Goal: Information Seeking & Learning: Learn about a topic

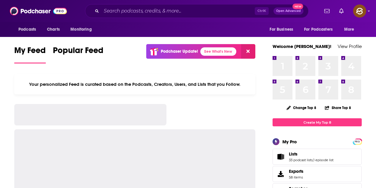
click at [147, 15] on input "Search podcasts, credits, & more..." at bounding box center [177, 11] width 153 height 10
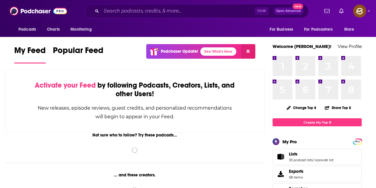
click at [142, 12] on input "Search podcasts, credits, & more..." at bounding box center [177, 11] width 153 height 10
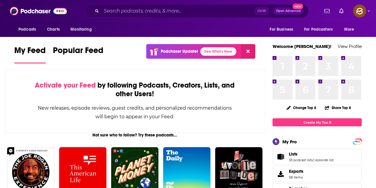
click at [116, 11] on input "Search podcasts, credits, & more..." at bounding box center [177, 11] width 153 height 10
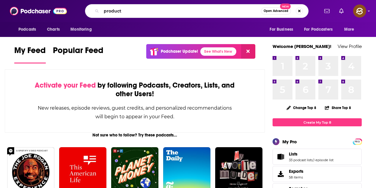
type input "product"
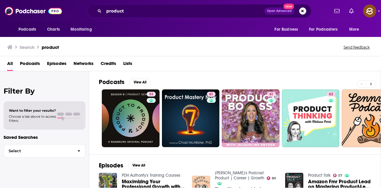
click at [369, 84] on button at bounding box center [371, 83] width 10 height 7
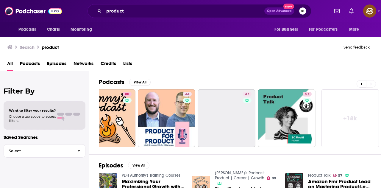
scroll to position [0, 264]
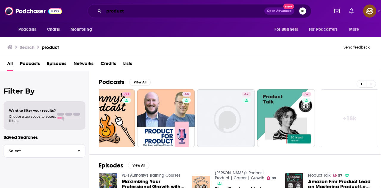
click at [135, 10] on input "product" at bounding box center [184, 11] width 160 height 10
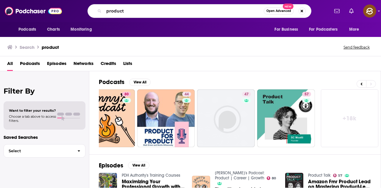
click at [376, 128] on link "+ 18k" at bounding box center [350, 118] width 58 height 58
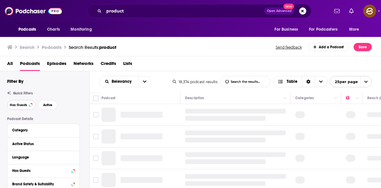
click at [22, 106] on span "Has Guests" at bounding box center [18, 104] width 17 height 3
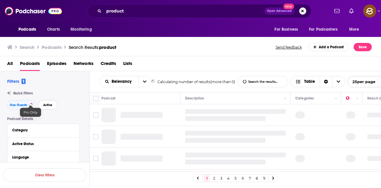
click at [47, 105] on span "Active" at bounding box center [47, 104] width 9 height 3
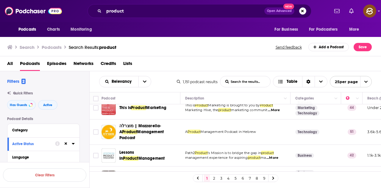
scroll to position [519, 0]
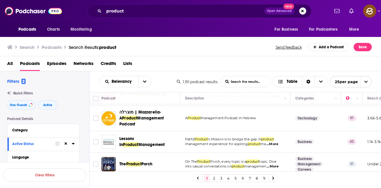
click at [215, 178] on link "2" at bounding box center [214, 177] width 6 height 7
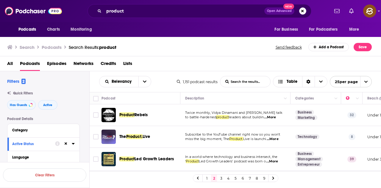
click at [274, 114] on p "Twice monthly, Vidya Dinamani and Heather Samarin talk" at bounding box center [235, 112] width 100 height 5
click at [276, 117] on span "...More" at bounding box center [270, 117] width 12 height 5
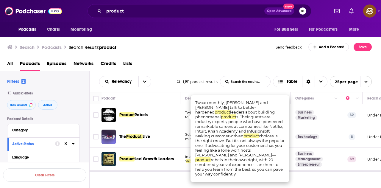
click at [211, 57] on div "All Podcasts Episodes Networks Credits Lists" at bounding box center [190, 63] width 381 height 15
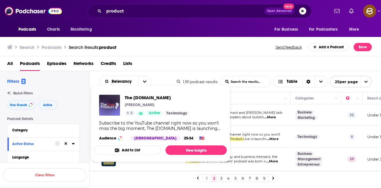
click at [196, 38] on div "Search Podcasts Search Results: product Send feedback Add a Podcast Save" at bounding box center [190, 46] width 381 height 21
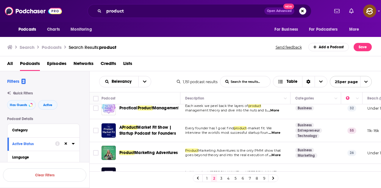
scroll to position [268, 0]
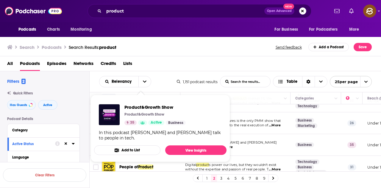
click at [193, 44] on div "Search Podcasts Search Results: product Send feedback Add a Podcast Save" at bounding box center [189, 47] width 364 height 8
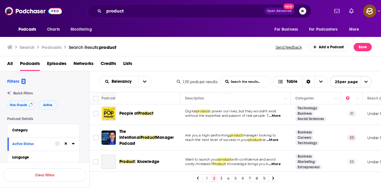
scroll to position [327, 0]
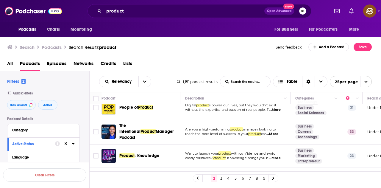
click at [276, 155] on span "...More" at bounding box center [274, 157] width 12 height 5
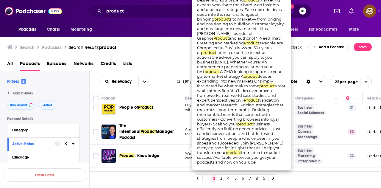
click at [173, 59] on div "All Podcasts Episodes Networks Credits Lists" at bounding box center [191, 65] width 369 height 12
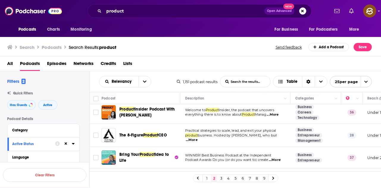
scroll to position [446, 0]
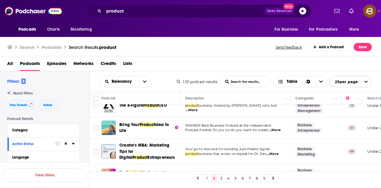
click at [210, 26] on div "Podcasts Charts Monitoring For Business For Podcasters More" at bounding box center [190, 29] width 381 height 15
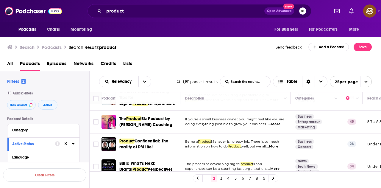
scroll to position [501, 0]
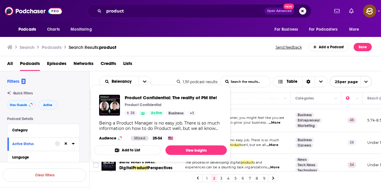
click at [212, 34] on div "Podcasts Charts Monitoring For Business For Podcasters More" at bounding box center [190, 29] width 381 height 15
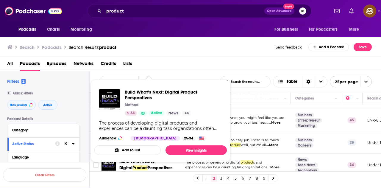
click at [163, 45] on div "Search Podcasts Search Results: product Send feedback Add a Podcast Save" at bounding box center [189, 47] width 364 height 8
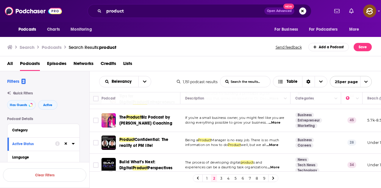
click at [223, 178] on link "3" at bounding box center [221, 177] width 6 height 7
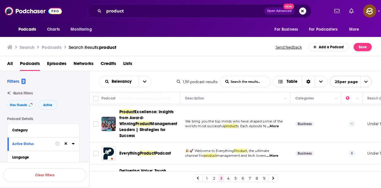
scroll to position [178, 0]
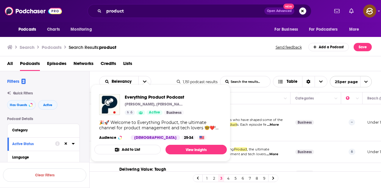
click at [215, 37] on div "Search Podcasts Search Results: product Send feedback Add a Podcast Save" at bounding box center [190, 46] width 381 height 21
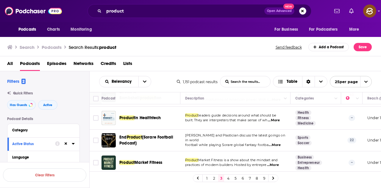
scroll to position [529, 0]
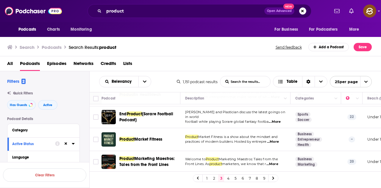
click at [227, 178] on link "4" at bounding box center [228, 177] width 6 height 7
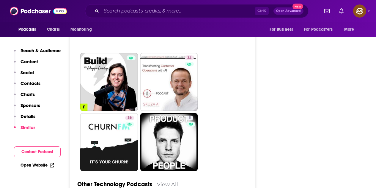
scroll to position [1606, 0]
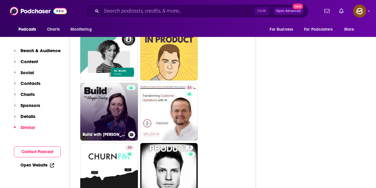
click at [121, 84] on link "Build with Maggie Crowley" at bounding box center [109, 112] width 58 height 58
type input "https://www.podchaser.com/podcasts/build-with-maggie-crowley-762519"
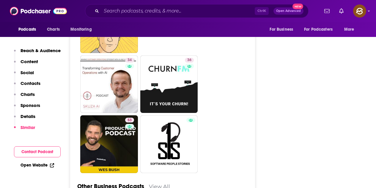
scroll to position [1576, 0]
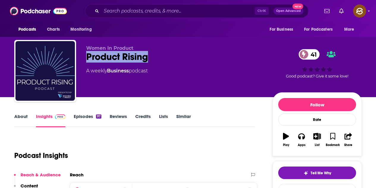
drag, startPoint x: 87, startPoint y: 54, endPoint x: 163, endPoint y: 60, distance: 76.0
click at [163, 60] on div "Product Rising 41" at bounding box center [174, 57] width 177 height 12
click at [300, 139] on button "Apps" at bounding box center [301, 139] width 15 height 21
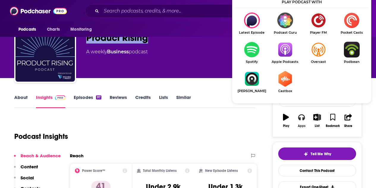
scroll to position [30, 0]
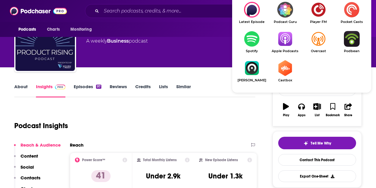
click at [287, 43] on img "Show Listen On dropdown" at bounding box center [284, 39] width 33 height 16
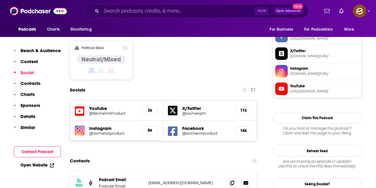
scroll to position [476, 0]
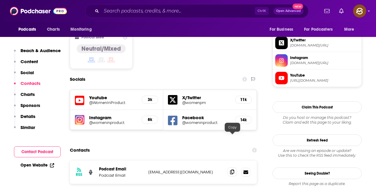
click at [231, 169] on icon at bounding box center [232, 171] width 4 height 5
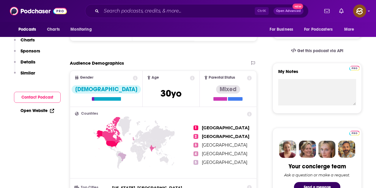
scroll to position [0, 0]
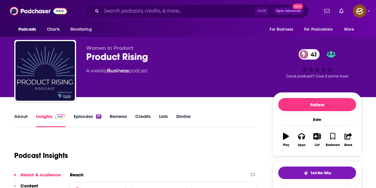
click at [92, 117] on link "Episodes 97" at bounding box center [88, 120] width 28 height 14
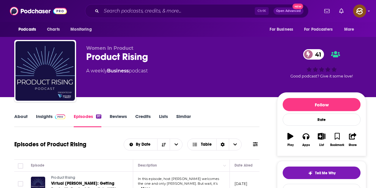
drag, startPoint x: 46, startPoint y: 118, endPoint x: 52, endPoint y: 6, distance: 112.3
click at [46, 118] on link "Insights" at bounding box center [50, 120] width 29 height 14
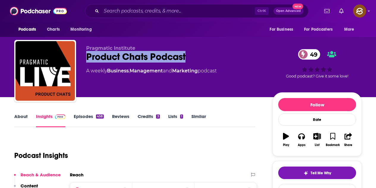
drag, startPoint x: 87, startPoint y: 60, endPoint x: 191, endPoint y: 57, distance: 103.8
click at [191, 57] on div "Product Chats Podcast 49" at bounding box center [174, 57] width 177 height 12
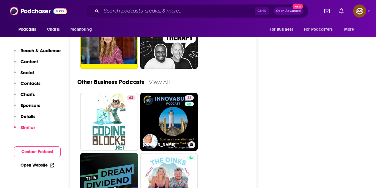
scroll to position [1784, 0]
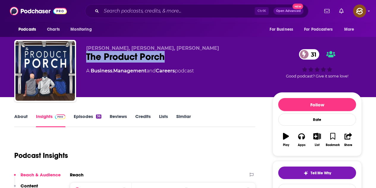
drag, startPoint x: 88, startPoint y: 58, endPoint x: 164, endPoint y: 56, distance: 76.1
click at [164, 56] on div "The Product Porch 31" at bounding box center [174, 57] width 177 height 12
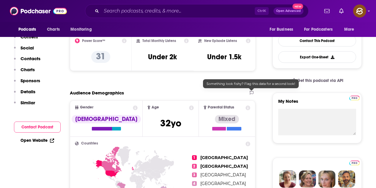
scroll to position [30, 0]
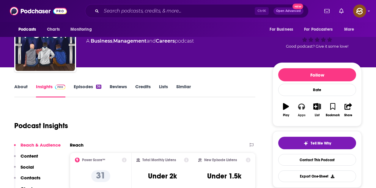
click at [300, 106] on icon "button" at bounding box center [301, 106] width 7 height 7
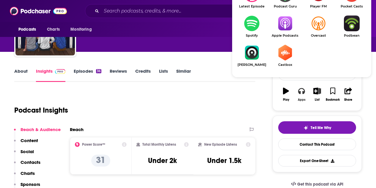
scroll to position [59, 0]
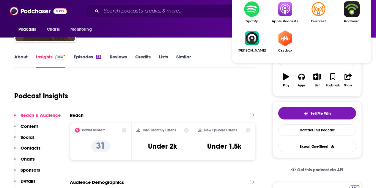
click at [288, 14] on img "Show Listen On dropdown" at bounding box center [284, 9] width 33 height 16
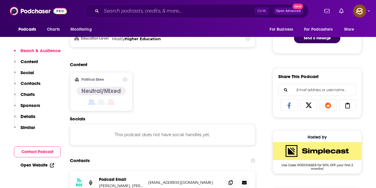
scroll to position [446, 0]
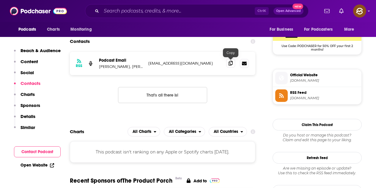
click at [233, 63] on span at bounding box center [230, 63] width 9 height 9
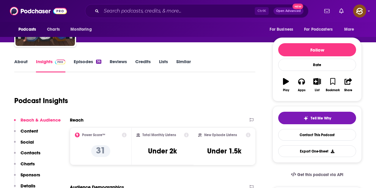
scroll to position [0, 0]
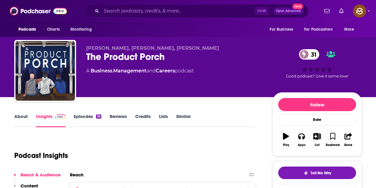
drag, startPoint x: 89, startPoint y: 116, endPoint x: 171, endPoint y: 34, distance: 116.5
click at [89, 116] on link "Episodes 36" at bounding box center [88, 120] width 28 height 14
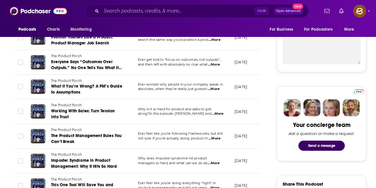
scroll to position [238, 0]
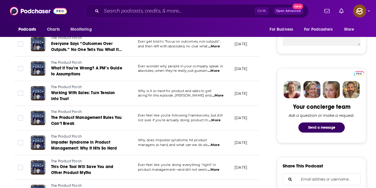
click at [217, 120] on span "...More" at bounding box center [215, 120] width 12 height 5
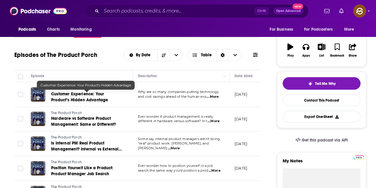
scroll to position [0, 0]
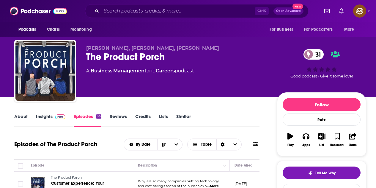
click at [57, 120] on link "Insights" at bounding box center [50, 120] width 29 height 14
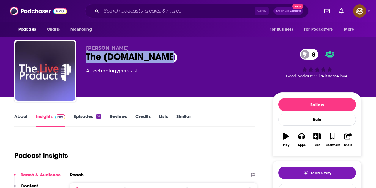
drag, startPoint x: 87, startPoint y: 57, endPoint x: 158, endPoint y: 56, distance: 71.4
click at [158, 56] on div "The Product.Live 8" at bounding box center [174, 57] width 177 height 12
click at [301, 140] on button "Apps" at bounding box center [301, 139] width 15 height 21
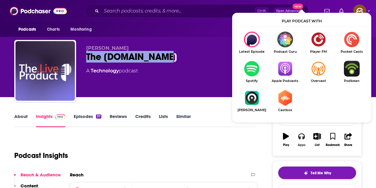
scroll to position [59, 0]
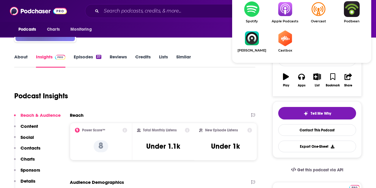
click at [282, 20] on span "Apple Podcasts" at bounding box center [284, 21] width 33 height 4
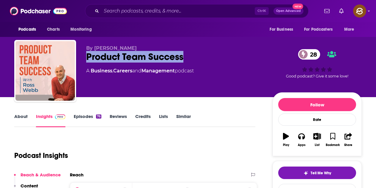
drag, startPoint x: 87, startPoint y: 57, endPoint x: 185, endPoint y: 56, distance: 98.7
click at [185, 56] on div "Product Team Success 28" at bounding box center [174, 57] width 177 height 12
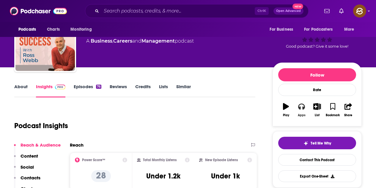
click at [304, 113] on div "Apps" at bounding box center [302, 115] width 8 height 4
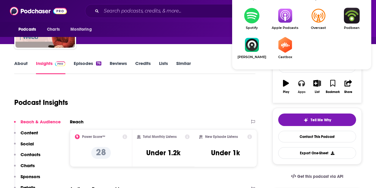
scroll to position [59, 0]
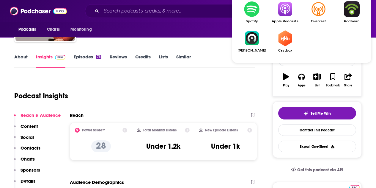
click at [282, 19] on link "Apple Podcasts" at bounding box center [284, 12] width 33 height 22
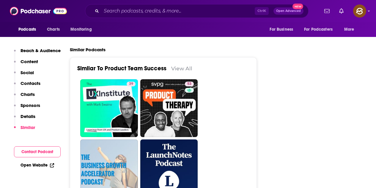
scroll to position [773, 0]
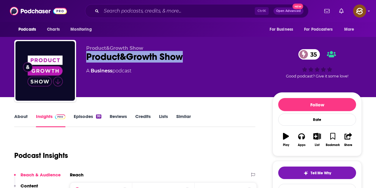
drag, startPoint x: 177, startPoint y: 61, endPoint x: 183, endPoint y: 58, distance: 7.5
click at [183, 58] on div "Product&Growth Show 35" at bounding box center [174, 57] width 177 height 12
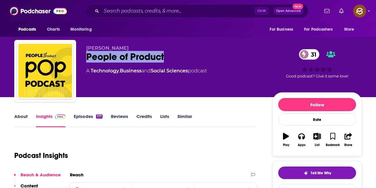
drag, startPoint x: 87, startPoint y: 57, endPoint x: 163, endPoint y: 55, distance: 76.2
click at [163, 55] on div "People of Product 31" at bounding box center [174, 57] width 177 height 12
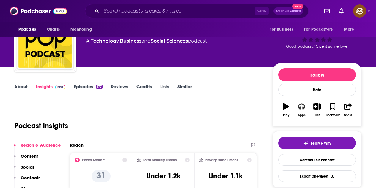
click at [301, 107] on icon "button" at bounding box center [301, 106] width 7 height 7
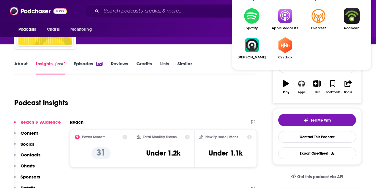
scroll to position [59, 0]
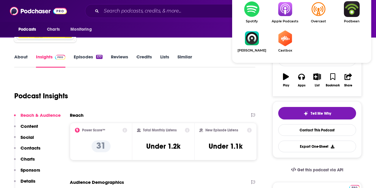
click at [282, 22] on span "Apple Podcasts" at bounding box center [284, 21] width 33 height 4
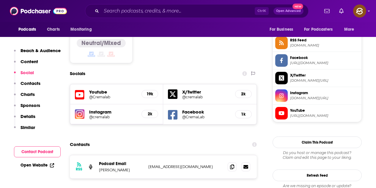
scroll to position [505, 0]
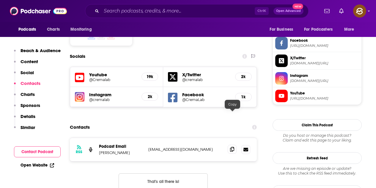
click at [234, 147] on icon at bounding box center [232, 149] width 4 height 5
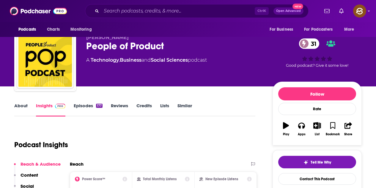
scroll to position [0, 0]
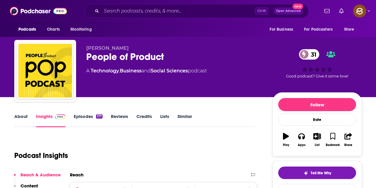
click at [97, 115] on div "177" at bounding box center [99, 116] width 7 height 4
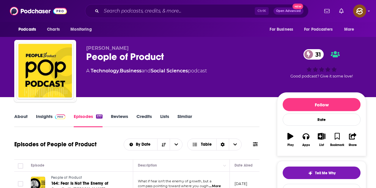
drag, startPoint x: 47, startPoint y: 116, endPoint x: 89, endPoint y: 9, distance: 115.8
click at [47, 116] on link "Insights" at bounding box center [50, 120] width 29 height 14
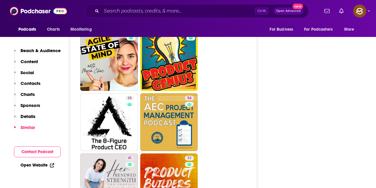
scroll to position [1516, 0]
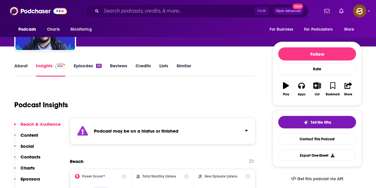
scroll to position [30, 0]
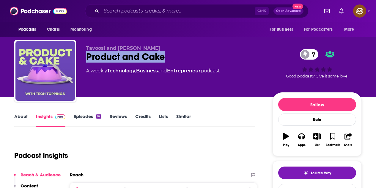
drag, startPoint x: 87, startPoint y: 57, endPoint x: 164, endPoint y: 56, distance: 77.6
click at [164, 56] on div "Product and Cake 7" at bounding box center [174, 57] width 177 height 12
click at [297, 134] on button "Apps" at bounding box center [301, 139] width 15 height 21
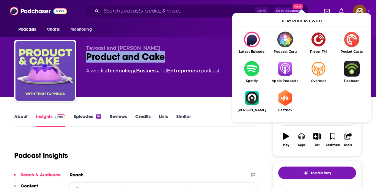
scroll to position [30, 0]
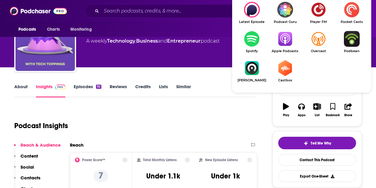
click at [285, 41] on img "Show Listen On dropdown" at bounding box center [284, 39] width 33 height 16
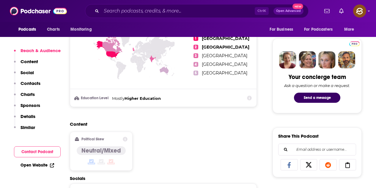
scroll to position [387, 0]
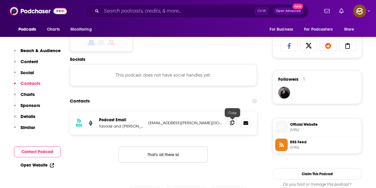
click at [233, 125] on span at bounding box center [232, 122] width 9 height 9
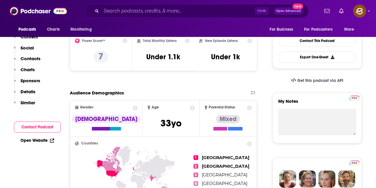
scroll to position [0, 0]
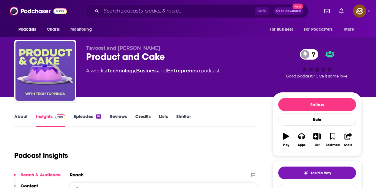
click at [90, 116] on link "Episodes 92" at bounding box center [88, 120] width 28 height 14
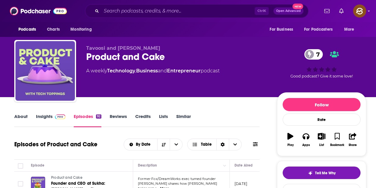
drag, startPoint x: 56, startPoint y: 116, endPoint x: 52, endPoint y: 0, distance: 115.7
click at [55, 116] on img at bounding box center [60, 116] width 10 height 5
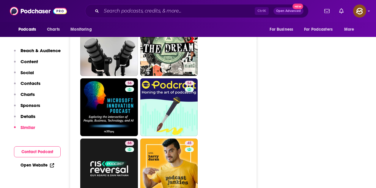
scroll to position [2438, 0]
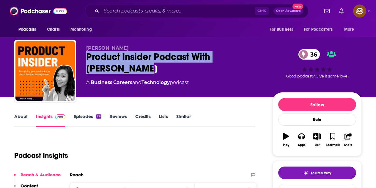
drag, startPoint x: 84, startPoint y: 56, endPoint x: 99, endPoint y: 66, distance: 18.2
click at [99, 66] on div "[PERSON_NAME] Product Insider Podcast With [PERSON_NAME] 36 A Business , Career…" at bounding box center [188, 72] width 348 height 64
click at [302, 142] on button "Apps" at bounding box center [301, 139] width 15 height 21
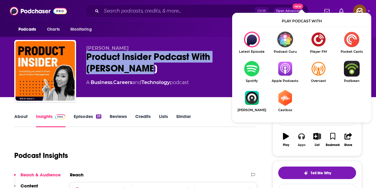
scroll to position [30, 0]
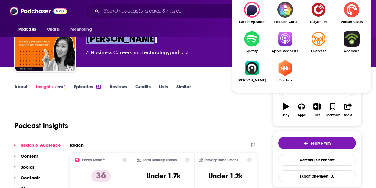
click at [284, 51] on span "Apple Podcasts" at bounding box center [284, 51] width 33 height 4
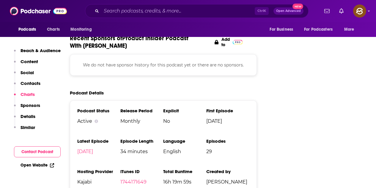
scroll to position [476, 0]
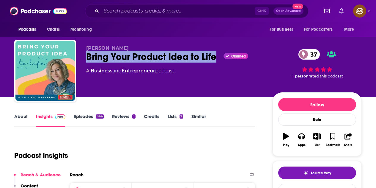
drag, startPoint x: 88, startPoint y: 59, endPoint x: 216, endPoint y: 57, distance: 128.4
click at [216, 57] on div "Bring Your Product Idea to Life Claimed 37" at bounding box center [174, 57] width 177 height 12
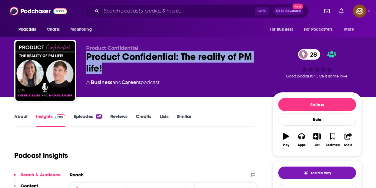
drag, startPoint x: 88, startPoint y: 56, endPoint x: 105, endPoint y: 66, distance: 20.1
click at [105, 66] on div "Product Confidential: The reality of PM life! 28" at bounding box center [174, 62] width 177 height 23
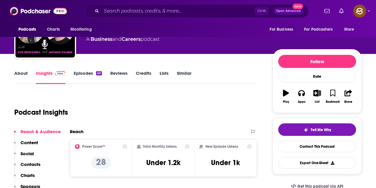
scroll to position [89, 0]
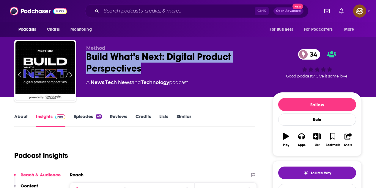
drag, startPoint x: 86, startPoint y: 54, endPoint x: 148, endPoint y: 66, distance: 63.2
click at [148, 66] on div "Method Build What’s Next: Digital Product Perspectives 34 A News , Tech News an…" at bounding box center [188, 72] width 348 height 64
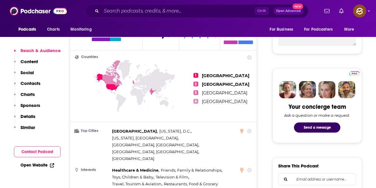
scroll to position [89, 0]
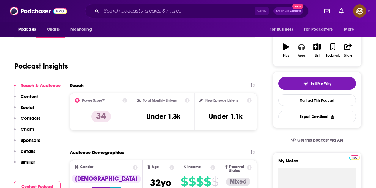
click at [301, 55] on div "Apps" at bounding box center [302, 56] width 8 height 4
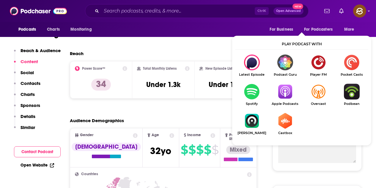
scroll to position [119, 0]
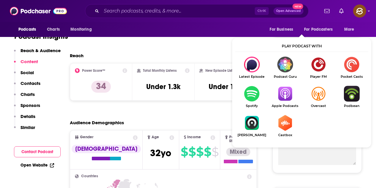
click at [282, 95] on img "Show Listen On dropdown" at bounding box center [284, 94] width 33 height 16
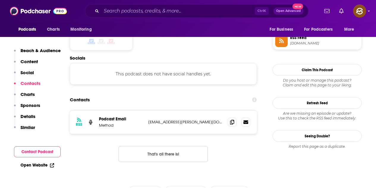
scroll to position [535, 0]
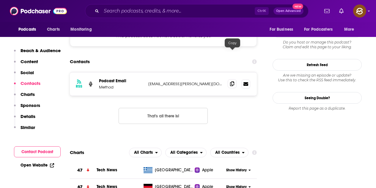
click at [229, 79] on span at bounding box center [232, 83] width 9 height 9
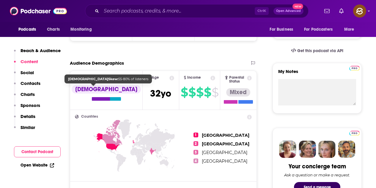
scroll to position [30, 0]
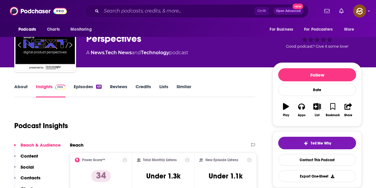
drag, startPoint x: 89, startPoint y: 88, endPoint x: 107, endPoint y: 1, distance: 89.4
click at [89, 88] on link "Episodes 49" at bounding box center [88, 91] width 28 height 14
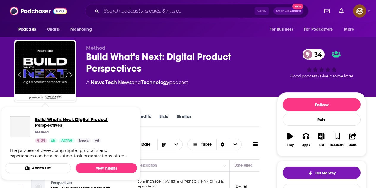
click at [55, 116] on span "Build What’s Next: Digital Product Perspectives" at bounding box center [83, 121] width 97 height 11
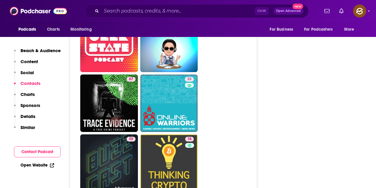
scroll to position [2111, 0]
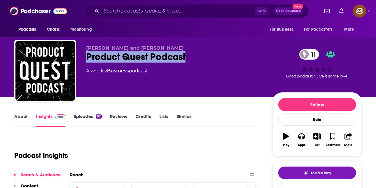
drag, startPoint x: 87, startPoint y: 53, endPoint x: 197, endPoint y: 52, distance: 109.4
click at [197, 52] on div "Product Quest Podcast 11" at bounding box center [174, 57] width 177 height 12
click at [303, 139] on icon "button" at bounding box center [301, 136] width 7 height 7
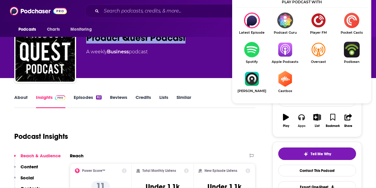
scroll to position [30, 0]
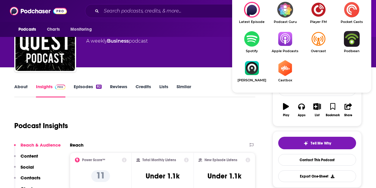
click at [290, 38] on img "Show Listen On dropdown" at bounding box center [284, 39] width 33 height 16
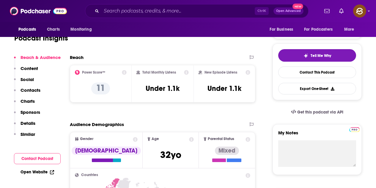
scroll to position [59, 0]
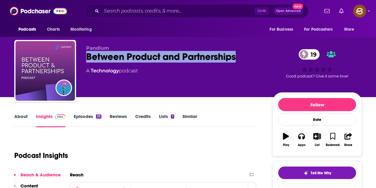
drag, startPoint x: 85, startPoint y: 58, endPoint x: 240, endPoint y: 64, distance: 154.4
click at [240, 64] on div "Pandium Between Product and Partnerships 19 A Technology podcast 19 Good podcas…" at bounding box center [188, 72] width 348 height 64
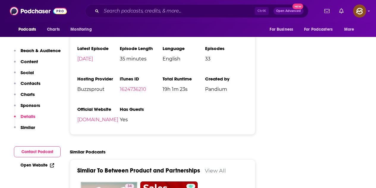
scroll to position [684, 0]
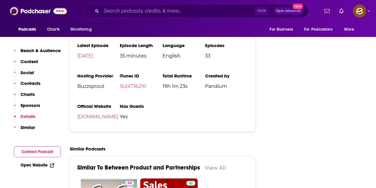
drag, startPoint x: 376, startPoint y: 58, endPoint x: 380, endPoint y: -6, distance: 64.4
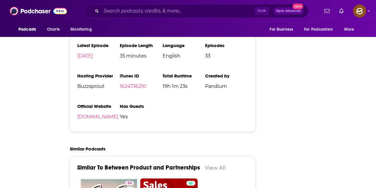
scroll to position [0, 0]
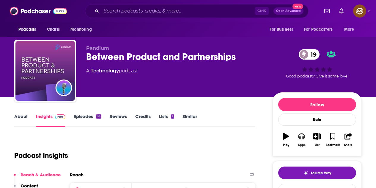
click at [306, 141] on button "Apps" at bounding box center [301, 139] width 15 height 21
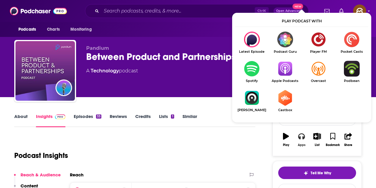
scroll to position [30, 0]
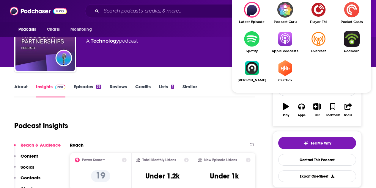
click at [281, 42] on img "Show Listen On dropdown" at bounding box center [284, 39] width 33 height 16
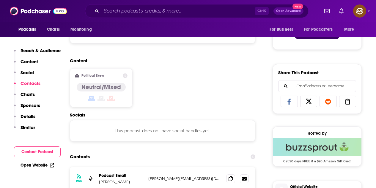
scroll to position [387, 0]
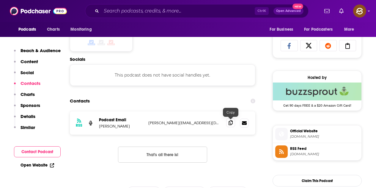
click at [233, 124] on span at bounding box center [230, 122] width 9 height 9
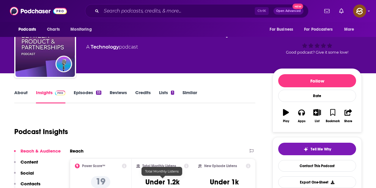
scroll to position [0, 0]
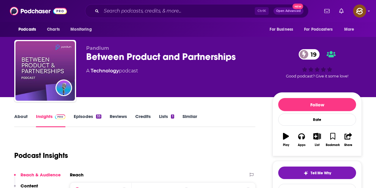
click at [88, 115] on link "Episodes 33" at bounding box center [88, 120] width 28 height 14
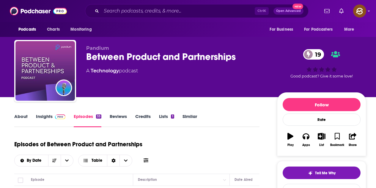
click at [51, 114] on link "Insights" at bounding box center [50, 120] width 29 height 14
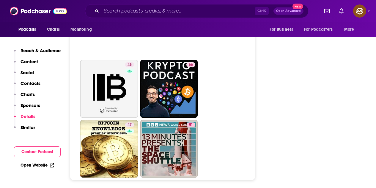
scroll to position [2081, 0]
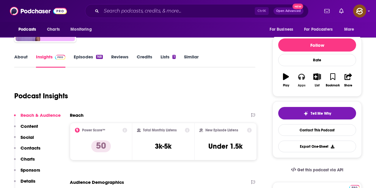
click at [300, 82] on button "Apps" at bounding box center [301, 79] width 15 height 21
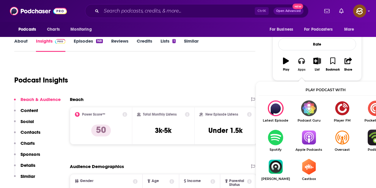
scroll to position [89, 0]
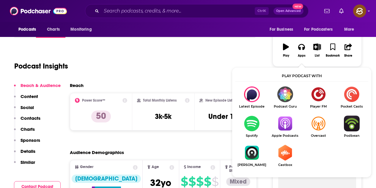
click at [283, 125] on img "Show Listen On dropdown" at bounding box center [284, 123] width 33 height 16
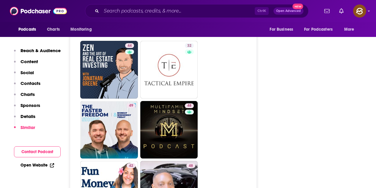
scroll to position [1189, 0]
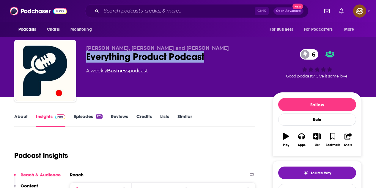
drag, startPoint x: 87, startPoint y: 56, endPoint x: 208, endPoint y: 59, distance: 120.2
click at [208, 59] on div "Everything Product Podcast 6" at bounding box center [174, 57] width 177 height 12
click at [304, 137] on icon "button" at bounding box center [301, 136] width 7 height 6
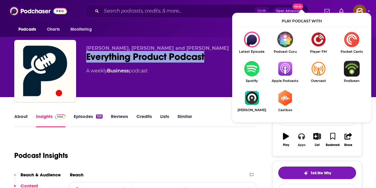
scroll to position [30, 0]
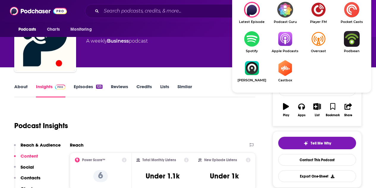
click at [282, 49] on span "Apple Podcasts" at bounding box center [284, 51] width 33 height 4
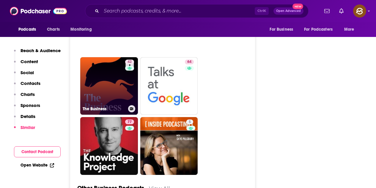
scroll to position [1457, 0]
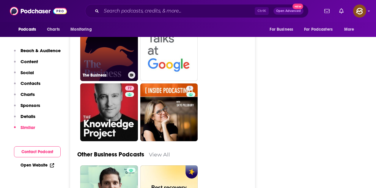
click at [111, 67] on link "42 The Business" at bounding box center [109, 52] width 58 height 58
type input "[URL][DOMAIN_NAME]"
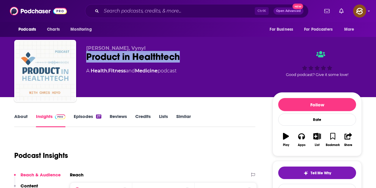
drag, startPoint x: 84, startPoint y: 57, endPoint x: 180, endPoint y: 56, distance: 95.4
click at [180, 56] on div "[PERSON_NAME], Vynyl Product in Healthtech A Health , Fitness and Medicine podc…" at bounding box center [188, 72] width 348 height 64
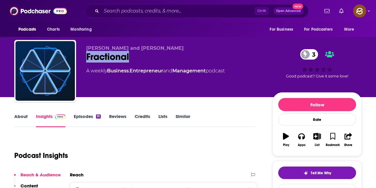
drag, startPoint x: 88, startPoint y: 54, endPoint x: 133, endPoint y: 54, distance: 44.9
click at [133, 54] on div "Fractional 3" at bounding box center [174, 57] width 177 height 12
click at [89, 50] on span "[PERSON_NAME] and [PERSON_NAME]" at bounding box center [135, 48] width 98 height 6
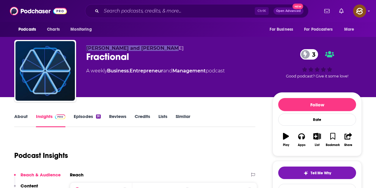
drag, startPoint x: 87, startPoint y: 48, endPoint x: 166, endPoint y: 49, distance: 79.7
click at [166, 49] on span "[PERSON_NAME] and [PERSON_NAME]" at bounding box center [135, 48] width 98 height 6
click at [301, 136] on icon "button" at bounding box center [301, 136] width 7 height 7
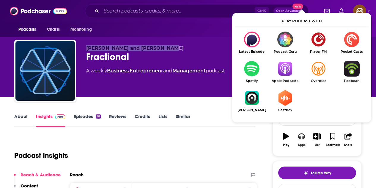
scroll to position [30, 0]
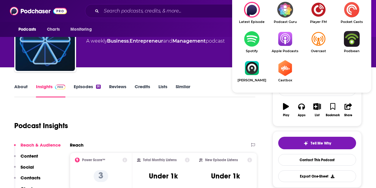
click at [289, 40] on img "Show Listen On dropdown" at bounding box center [284, 39] width 33 height 16
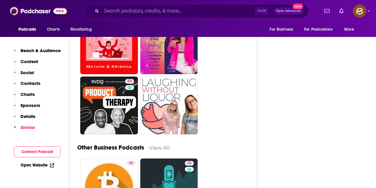
scroll to position [1516, 0]
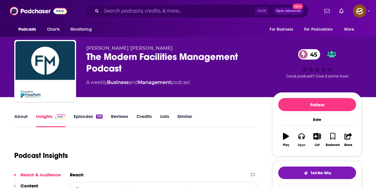
click at [300, 135] on icon "button" at bounding box center [301, 136] width 7 height 7
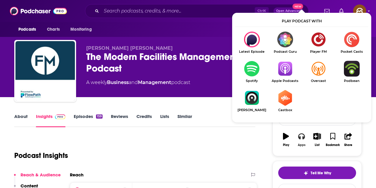
scroll to position [59, 0]
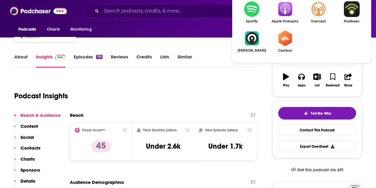
click at [279, 21] on span "Apple Podcasts" at bounding box center [284, 21] width 33 height 4
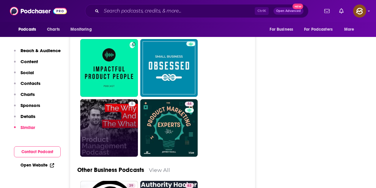
scroll to position [1427, 0]
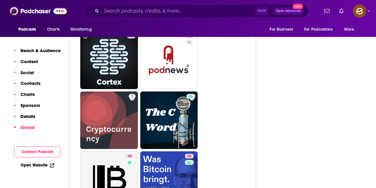
scroll to position [1903, 0]
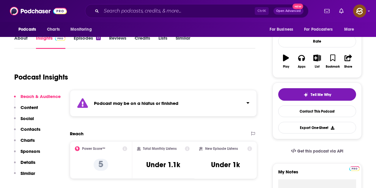
scroll to position [119, 0]
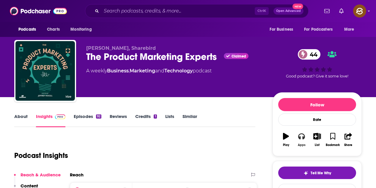
click at [305, 139] on button "Apps" at bounding box center [301, 139] width 15 height 21
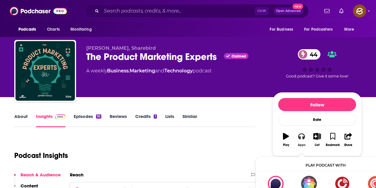
scroll to position [30, 0]
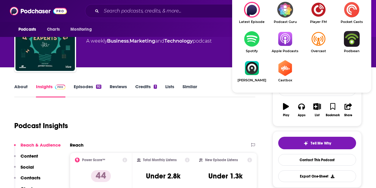
click at [288, 46] on img "Show Listen On dropdown" at bounding box center [284, 39] width 33 height 16
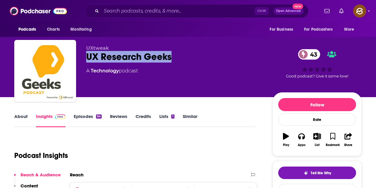
drag, startPoint x: 85, startPoint y: 56, endPoint x: 174, endPoint y: 54, distance: 88.6
click at [174, 54] on div "UXtweak UX Research Geeks 43 A Technology podcast 43 Good podcast? Give it some…" at bounding box center [188, 72] width 348 height 64
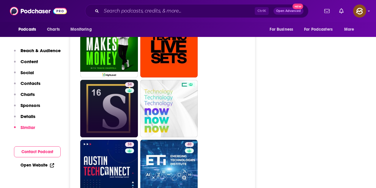
scroll to position [1397, 0]
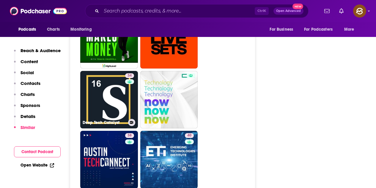
drag, startPoint x: 104, startPoint y: 74, endPoint x: 125, endPoint y: 77, distance: 21.1
click at [125, 77] on div "34" at bounding box center [130, 96] width 10 height 46
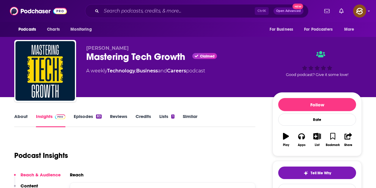
type input "https://www.podchaser.com/podcasts/mastering-tech-growth-5624989"
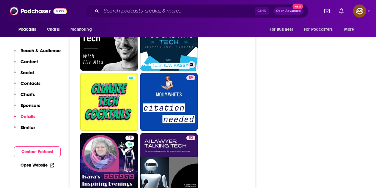
scroll to position [1635, 0]
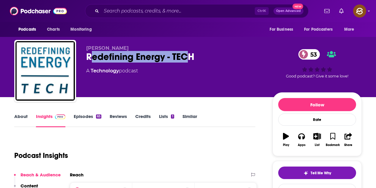
drag, startPoint x: 89, startPoint y: 58, endPoint x: 185, endPoint y: 58, distance: 95.7
click at [185, 58] on div "Redefining Energy - TECH 53" at bounding box center [174, 57] width 177 height 12
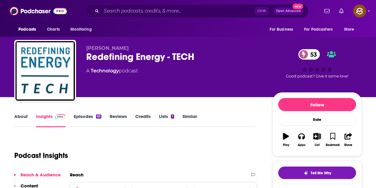
click at [178, 77] on div "Michael Barnard Redefining Energy - TECH 53 A Technology podcast" at bounding box center [174, 69] width 177 height 48
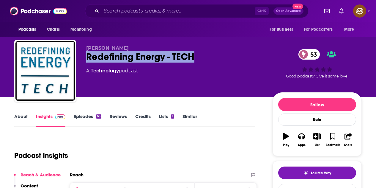
drag, startPoint x: 82, startPoint y: 57, endPoint x: 196, endPoint y: 54, distance: 113.9
click at [196, 54] on div "Michael Barnard Redefining Energy - TECH 53 A Technology podcast 53 Good podcas…" at bounding box center [188, 72] width 348 height 64
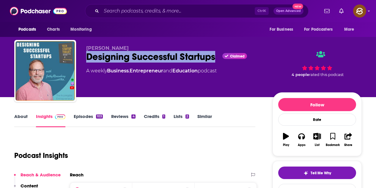
drag, startPoint x: 85, startPoint y: 59, endPoint x: 216, endPoint y: 58, distance: 130.2
click at [216, 58] on div "[PERSON_NAME] Designing Successful Startups Claimed A weekly Business , Entrepr…" at bounding box center [188, 72] width 348 height 64
click at [304, 136] on icon "button" at bounding box center [301, 136] width 7 height 6
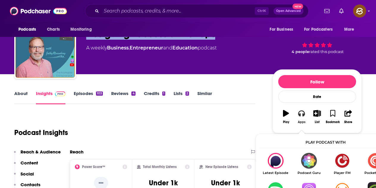
scroll to position [30, 0]
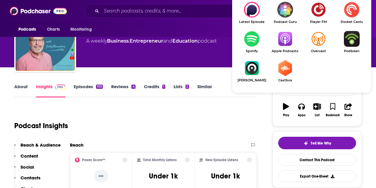
click at [290, 41] on img "Show Listen On dropdown" at bounding box center [284, 39] width 33 height 16
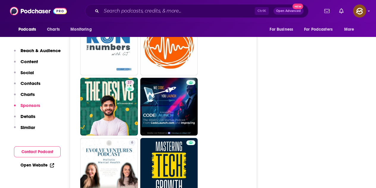
scroll to position [1487, 0]
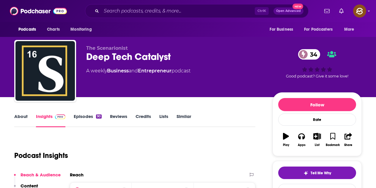
drag, startPoint x: 175, startPoint y: 57, endPoint x: 182, endPoint y: 56, distance: 6.3
click at [182, 56] on div "Deep Tech Catalyst 34" at bounding box center [174, 57] width 177 height 12
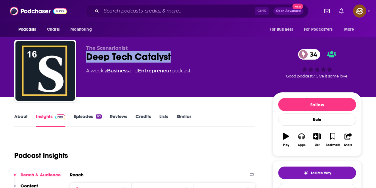
click at [300, 139] on button "Apps" at bounding box center [301, 139] width 15 height 21
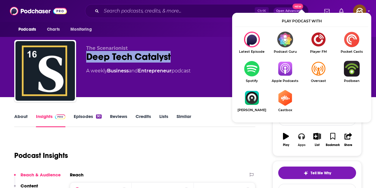
scroll to position [59, 0]
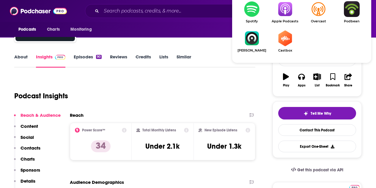
click at [281, 13] on img "Show Listen On dropdown" at bounding box center [284, 9] width 33 height 16
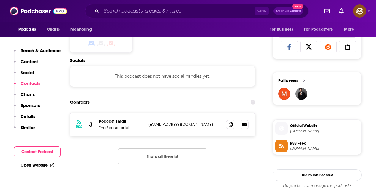
scroll to position [387, 0]
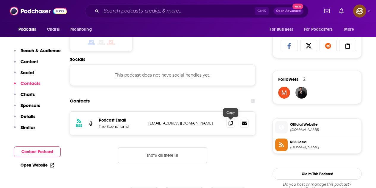
click at [228, 122] on span at bounding box center [230, 122] width 9 height 9
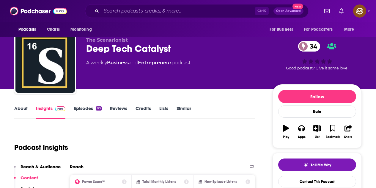
scroll to position [0, 0]
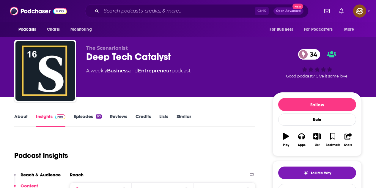
click at [92, 115] on link "Episodes 90" at bounding box center [88, 120] width 28 height 14
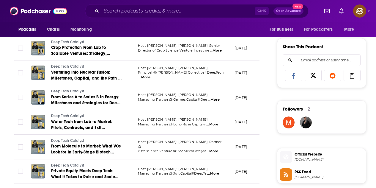
scroll to position [327, 0]
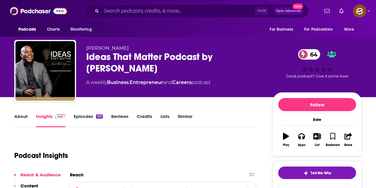
drag, startPoint x: 87, startPoint y: 56, endPoint x: 157, endPoint y: 69, distance: 71.5
click at [157, 69] on div "Ideas That Matter Podcast by [PERSON_NAME] 64" at bounding box center [174, 62] width 177 height 23
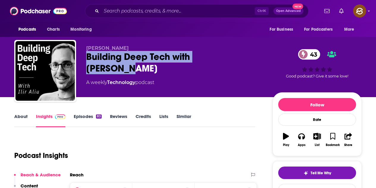
drag, startPoint x: 85, startPoint y: 56, endPoint x: 221, endPoint y: 59, distance: 136.2
click at [221, 59] on div "[PERSON_NAME] Building Deep Tech with [PERSON_NAME] 43 A weekly Technology podc…" at bounding box center [188, 72] width 348 height 64
